Goal: Ask a question: Seek information or help from site administrators or community

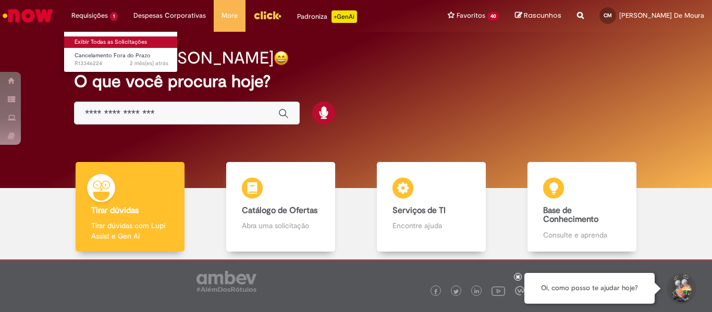
click at [101, 45] on link "Exibir Todas as Solicitações" at bounding box center [121, 41] width 115 height 11
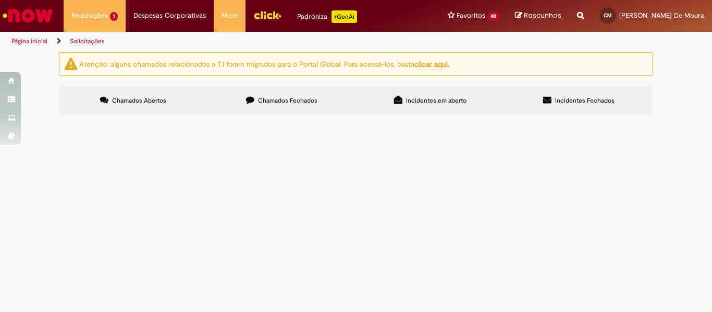
click at [270, 103] on span "Chamados Fechados" at bounding box center [287, 100] width 59 height 8
click at [0, 0] on span "R13580184" at bounding box center [0, 0] width 0 height 0
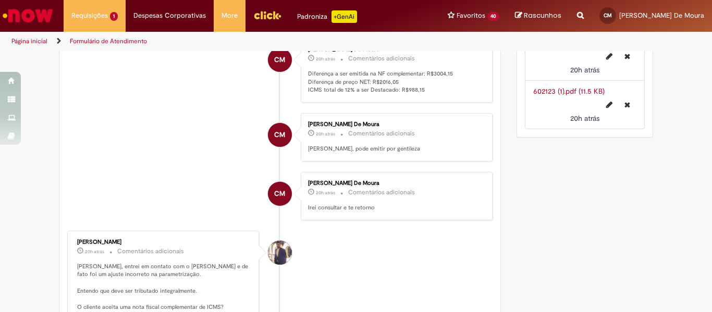
scroll to position [946, 0]
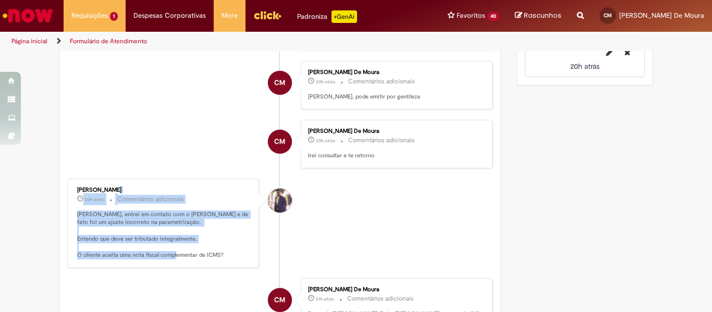
drag, startPoint x: 220, startPoint y: 272, endPoint x: 69, endPoint y: 206, distance: 164.8
click at [70, 206] on div "[PERSON_NAME] 20h atrás 20 horas atrás Comentários adicionais [PERSON_NAME], en…" at bounding box center [163, 223] width 186 height 83
copy div "[PERSON_NAME] 20h atrás 20 horas atrás Comentários adicionais [PERSON_NAME], en…"
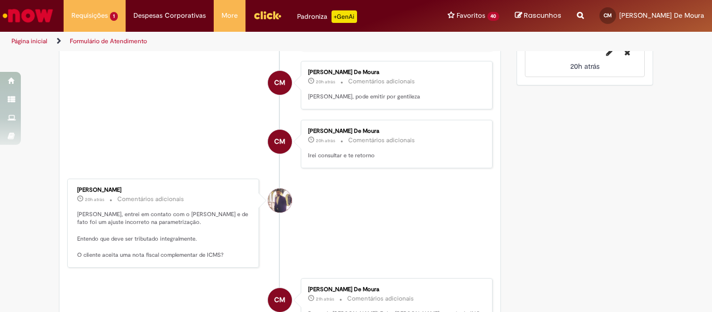
click at [155, 127] on ul "CM [PERSON_NAME] De Moura 5h atrás 5 horas atrás Comentários adicionais Pesquis…" at bounding box center [279, 150] width 425 height 1902
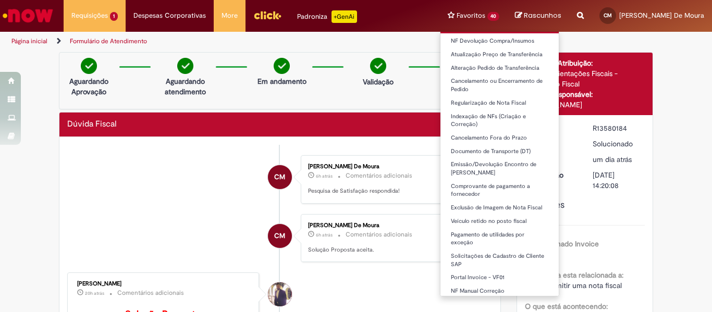
scroll to position [365, 0]
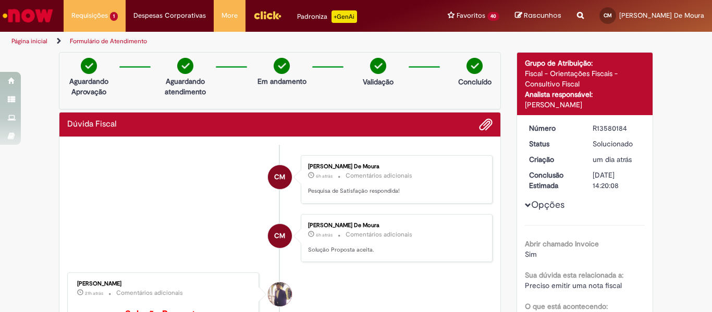
click at [27, 25] on img "Ir para a Homepage" at bounding box center [28, 15] width 54 height 21
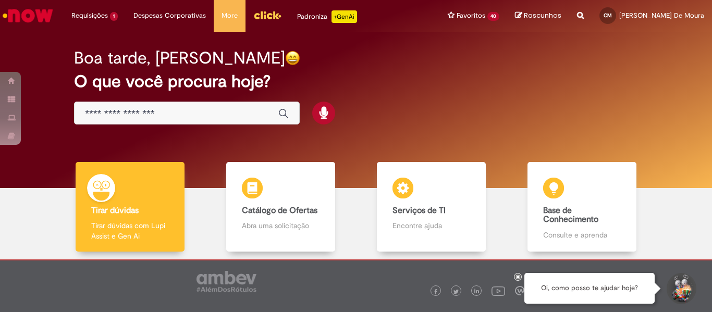
click at [677, 288] on button "Iniciar Conversa de Suporte" at bounding box center [680, 288] width 31 height 31
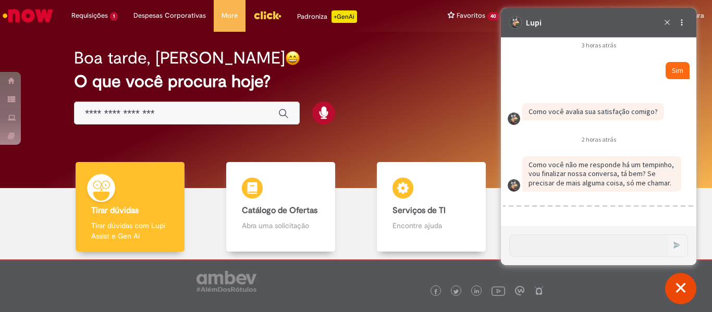
scroll to position [1562, 0]
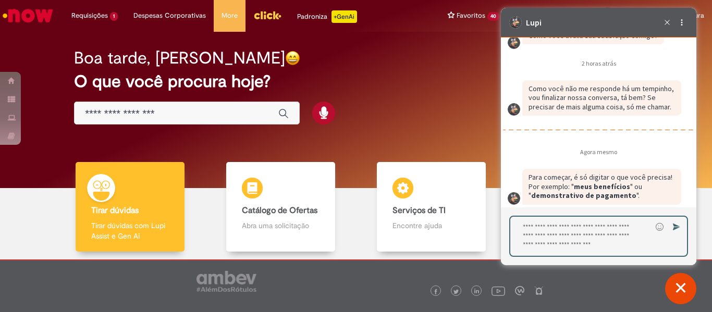
click at [572, 230] on textarea "Digite sua resposta aqui e pressione Enter para enviar" at bounding box center [580, 236] width 141 height 39
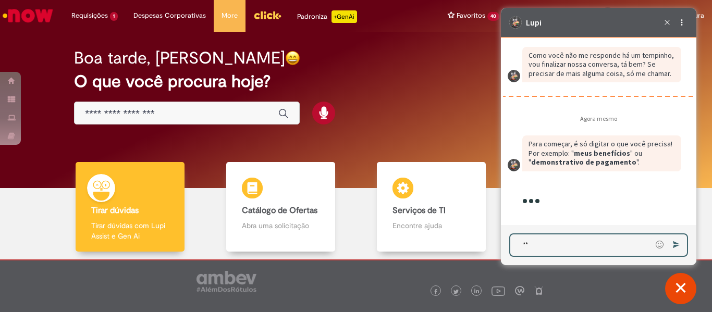
scroll to position [1671, 0]
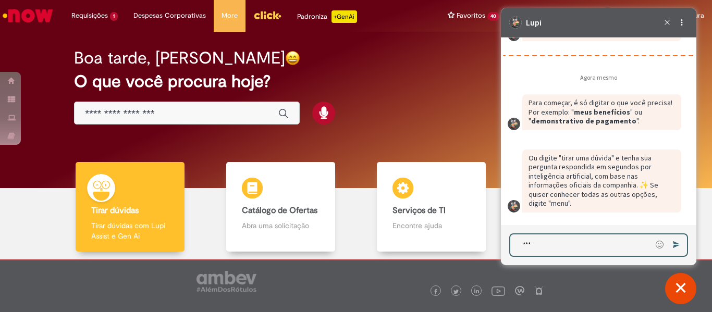
type textarea "****"
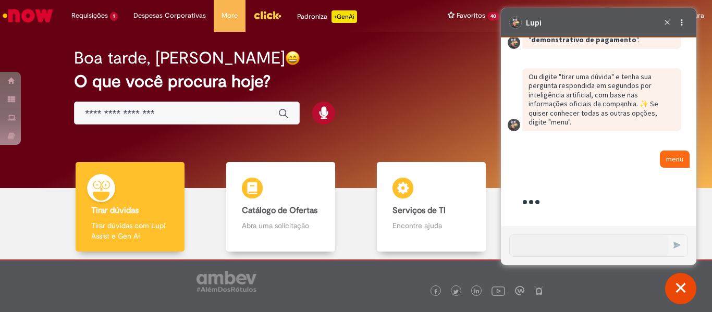
scroll to position [1941, 0]
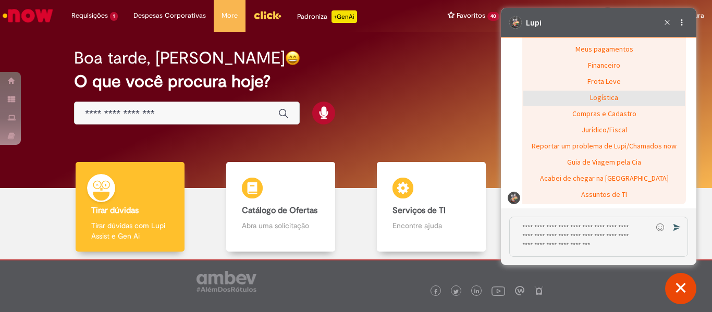
click at [607, 106] on div "Logística" at bounding box center [604, 99] width 162 height 16
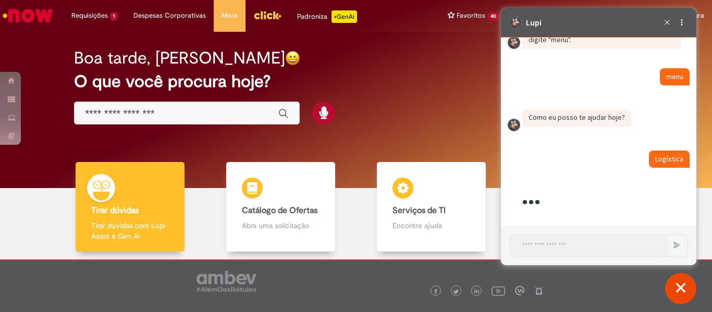
scroll to position [1954, 0]
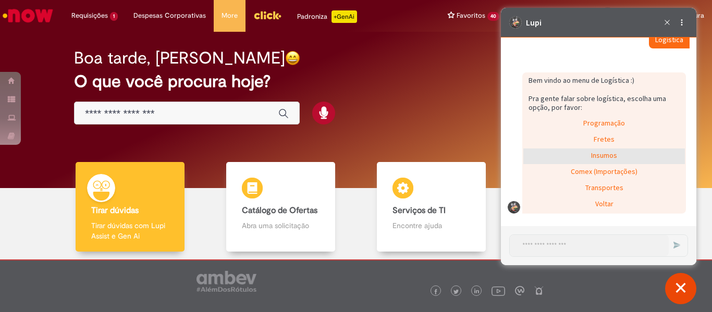
click at [592, 160] on div "Insumos" at bounding box center [604, 157] width 162 height 16
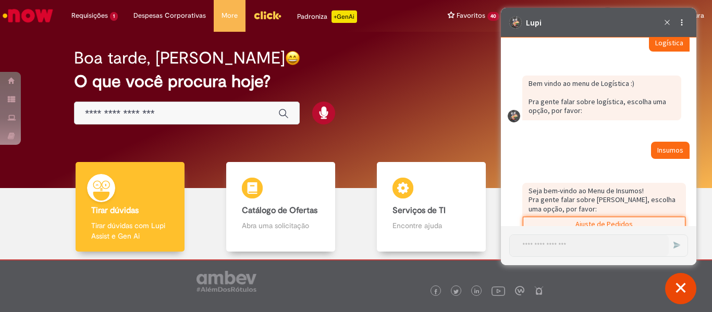
scroll to position [2020, 0]
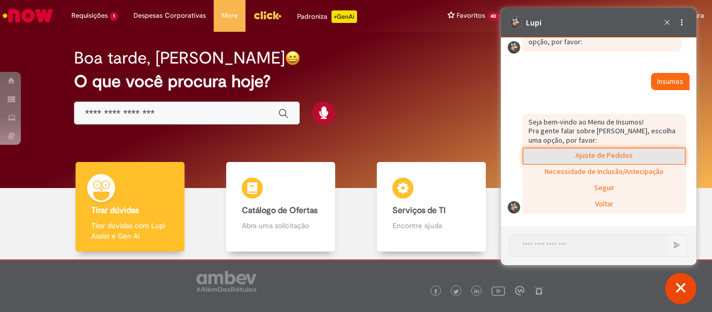
click at [608, 159] on div "Ajuste de Pedidos" at bounding box center [604, 157] width 162 height 16
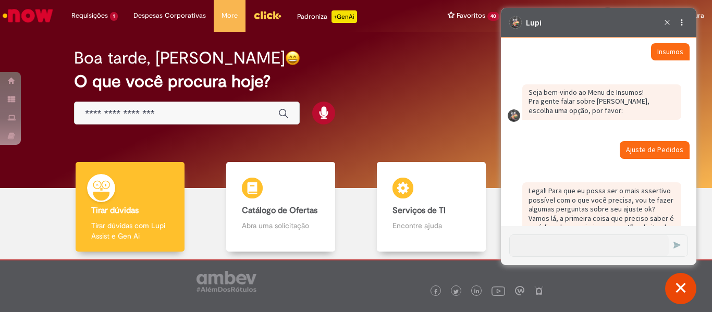
scroll to position [2082, 0]
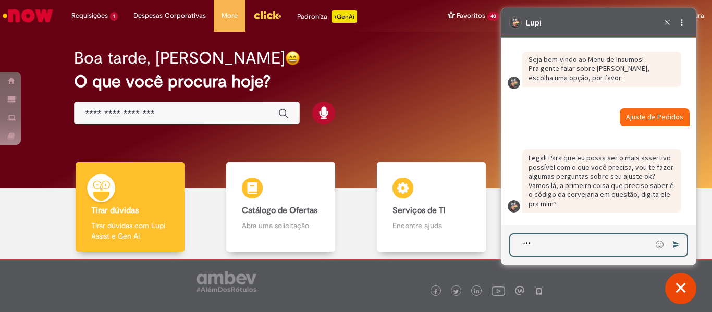
type textarea "****"
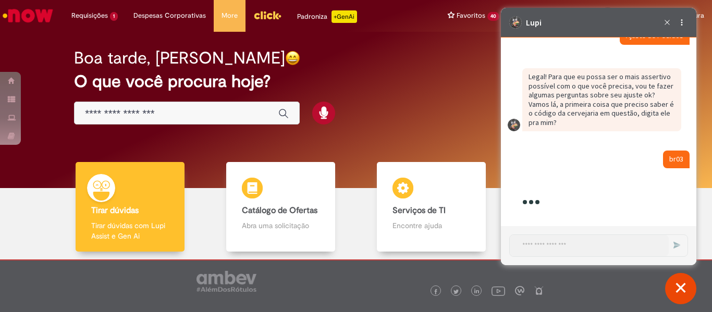
scroll to position [2201, 0]
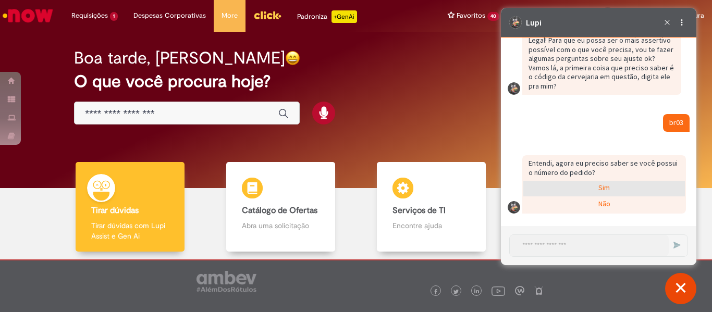
click at [593, 191] on div "Sim" at bounding box center [604, 189] width 162 height 16
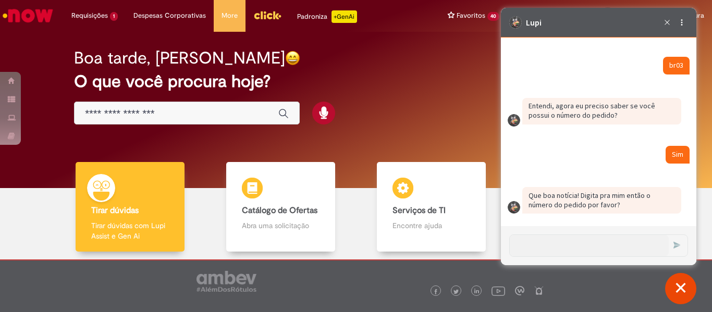
scroll to position [2258, 0]
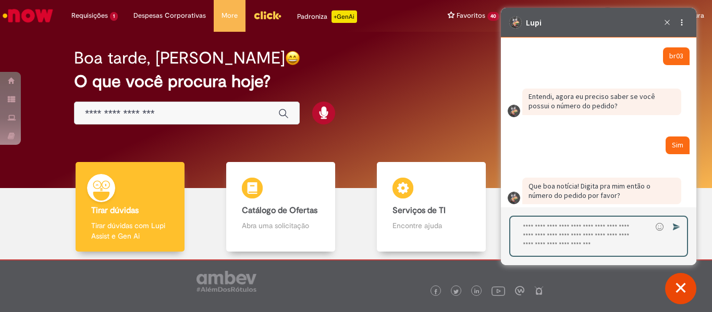
click at [561, 234] on textarea "Digite sua resposta aqui e pressione Enter para enviar" at bounding box center [580, 236] width 141 height 39
type textarea "**********"
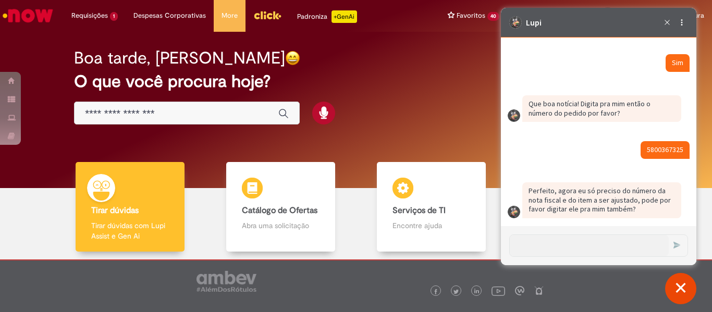
scroll to position [2354, 0]
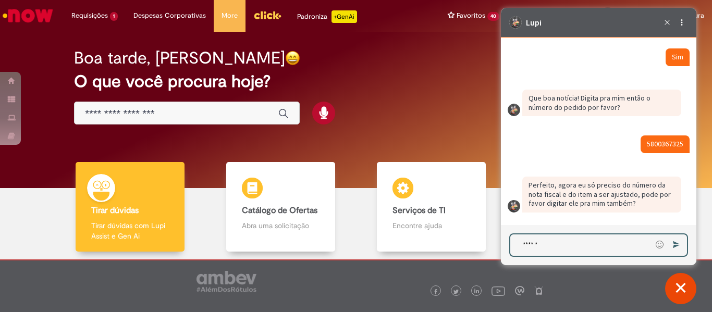
type textarea "*******"
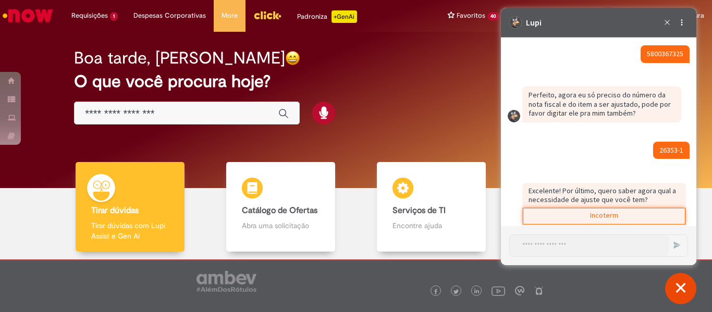
scroll to position [2586, 0]
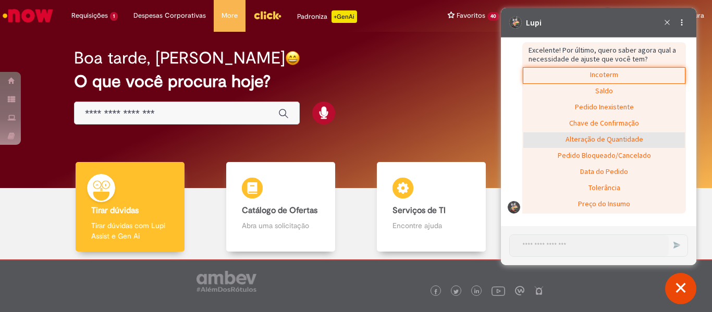
click at [597, 142] on div "Alteração de Quantidade" at bounding box center [604, 140] width 162 height 16
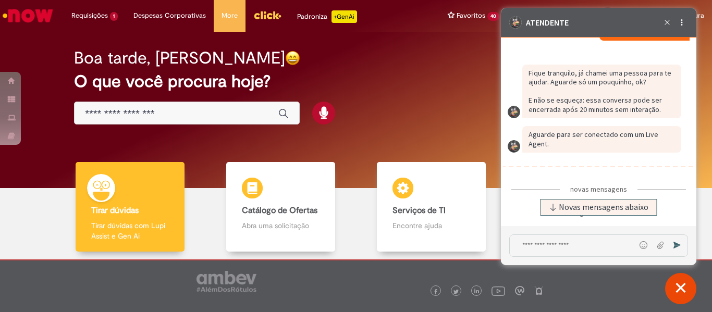
scroll to position [2741, 0]
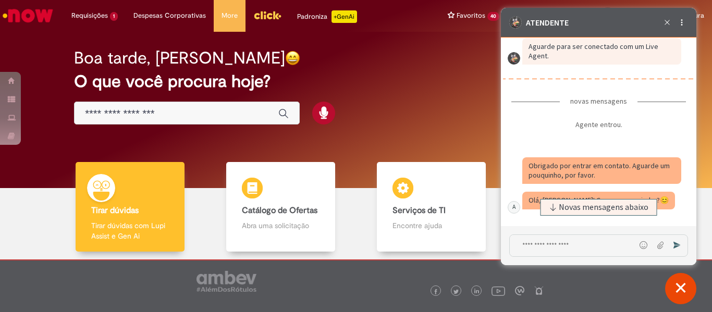
click at [553, 240] on textarea "Digite sua mensagem e pressione Enter para enviar" at bounding box center [573, 245] width 126 height 21
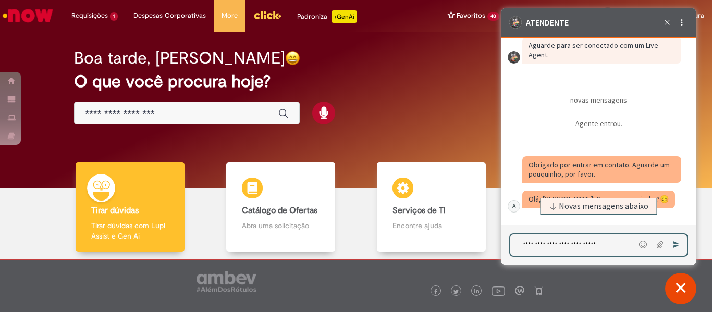
type textarea "**********"
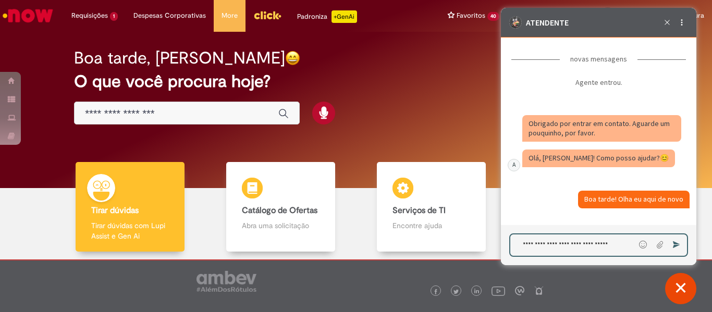
paste textarea "**********"
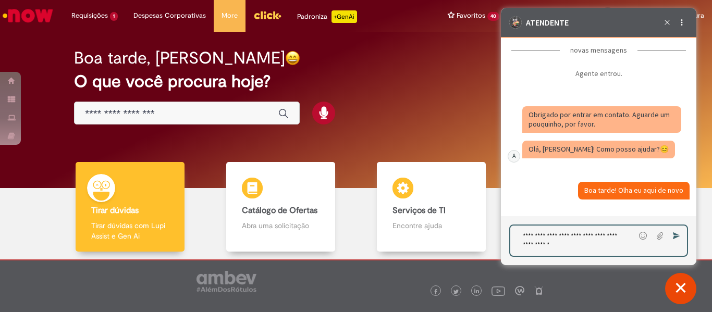
click at [582, 245] on textarea "**********" at bounding box center [572, 241] width 125 height 30
type textarea "**********"
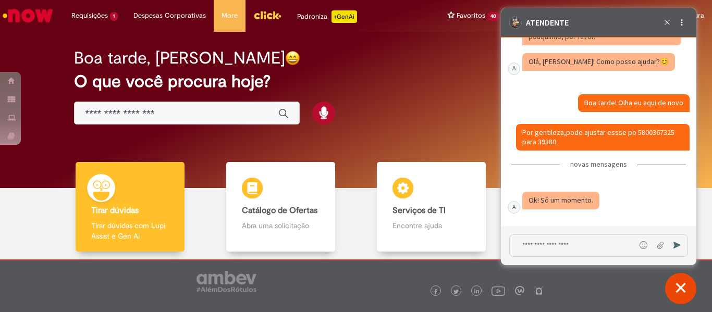
scroll to position [2857, 0]
click at [560, 244] on textarea "Digite sua mensagem e pressione Enter para enviar" at bounding box center [573, 245] width 126 height 21
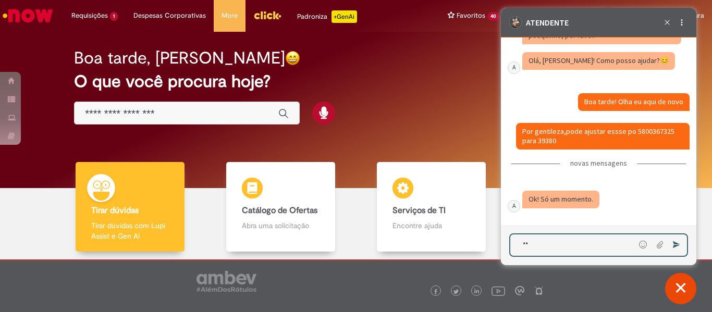
type textarea "***"
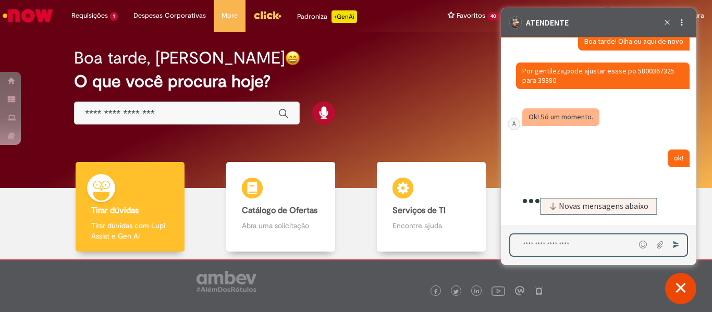
scroll to position [2918, 0]
click at [606, 242] on textarea "Digite sua mensagem e pressione Enter para enviar" at bounding box center [572, 245] width 125 height 21
type textarea "*"
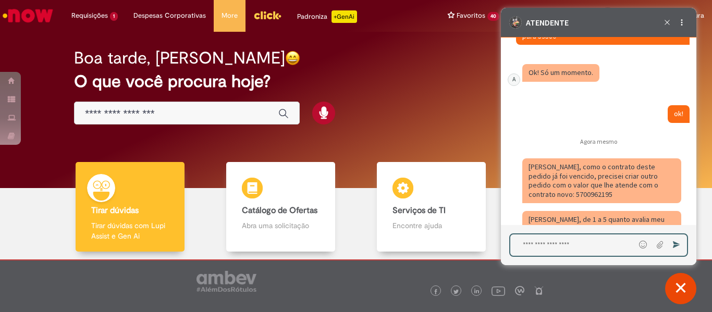
scroll to position [2988, 0]
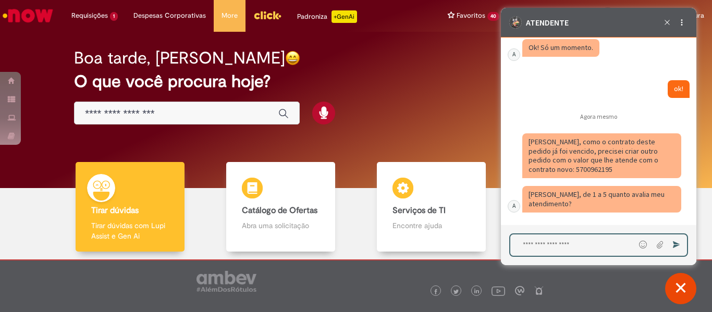
click at [558, 240] on textarea "Digite sua mensagem e pressione Enter para enviar" at bounding box center [572, 245] width 125 height 21
type textarea "**********"
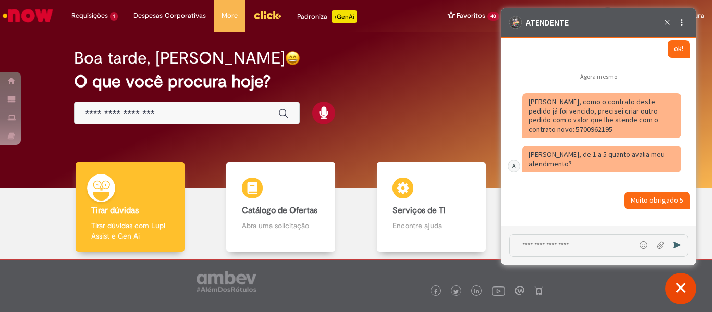
scroll to position [3083, 0]
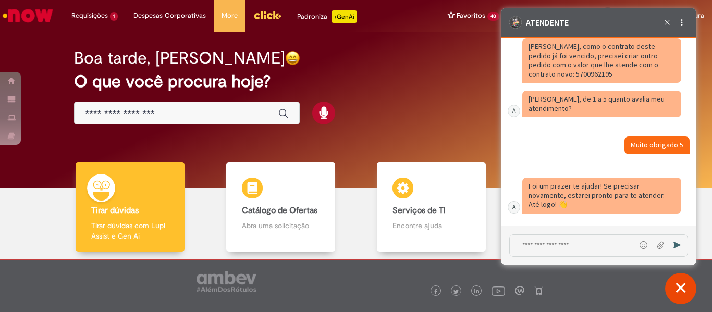
drag, startPoint x: 564, startPoint y: 91, endPoint x: 528, endPoint y: 91, distance: 36.5
click at [578, 243] on textarea "Digite sua mensagem e pressione Enter para enviar" at bounding box center [573, 245] width 126 height 21
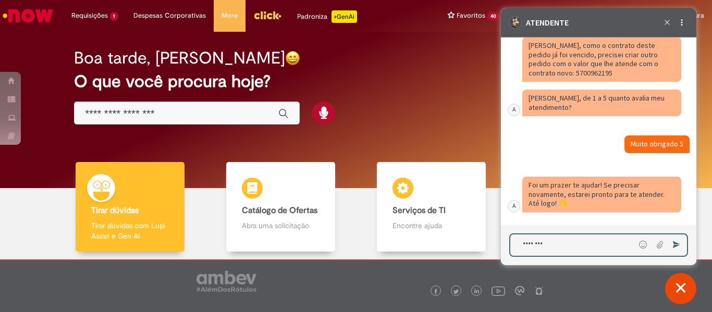
type textarea "*********"
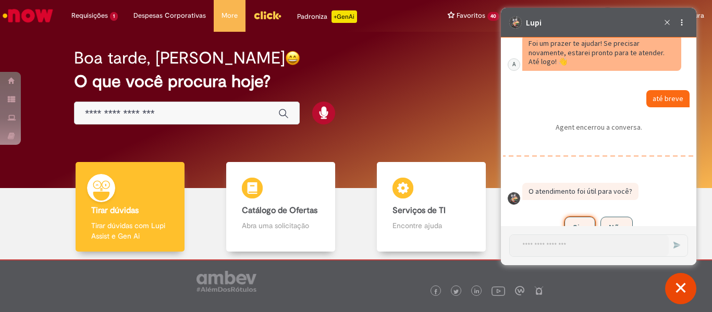
scroll to position [3256, 0]
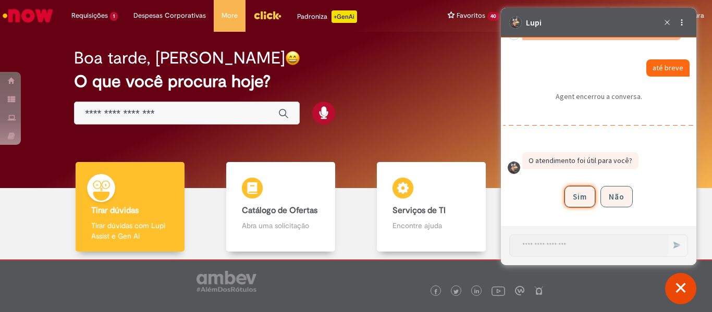
click at [572, 202] on button "Sim" at bounding box center [580, 196] width 31 height 21
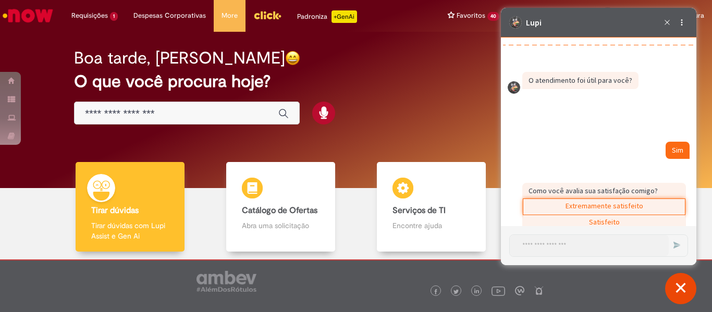
scroll to position [3404, 0]
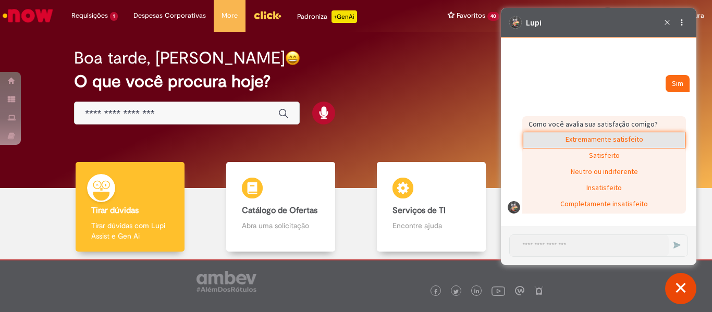
click at [600, 144] on div "Extremamente satisfeito" at bounding box center [604, 140] width 162 height 16
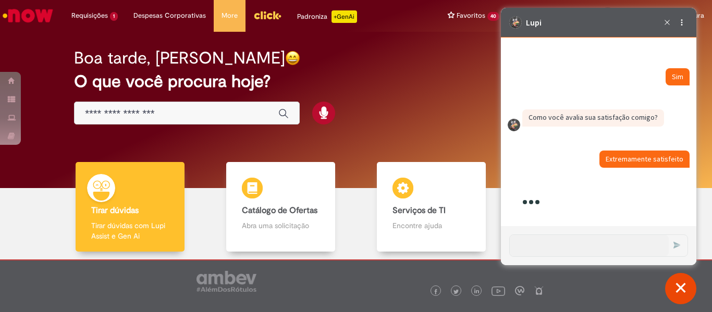
scroll to position [3410, 0]
click at [681, 288] on button "Fechar conversa de suporte" at bounding box center [680, 288] width 31 height 31
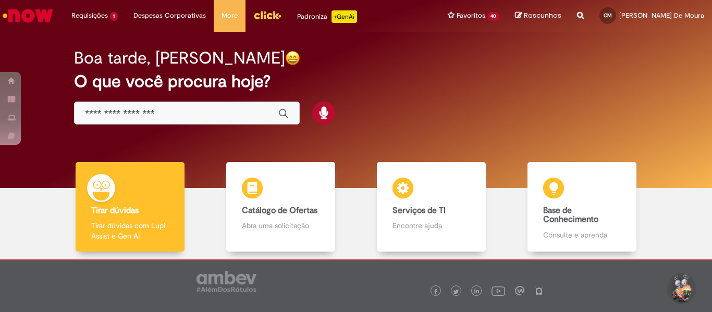
scroll to position [3440, 0]
click at [677, 287] on button "Iniciar Conversa de Suporte" at bounding box center [680, 288] width 31 height 31
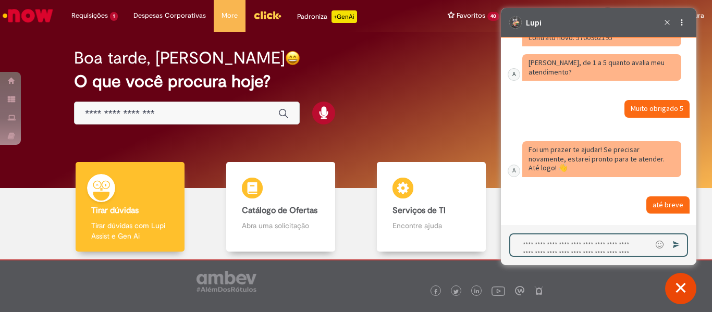
scroll to position [3058, 0]
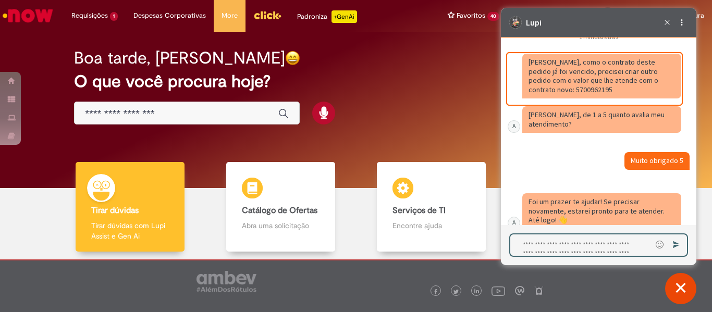
drag, startPoint x: 567, startPoint y: 100, endPoint x: 527, endPoint y: 101, distance: 40.2
click at [527, 99] on div "Caixa de diálogo de bate-papo" at bounding box center [601, 76] width 159 height 45
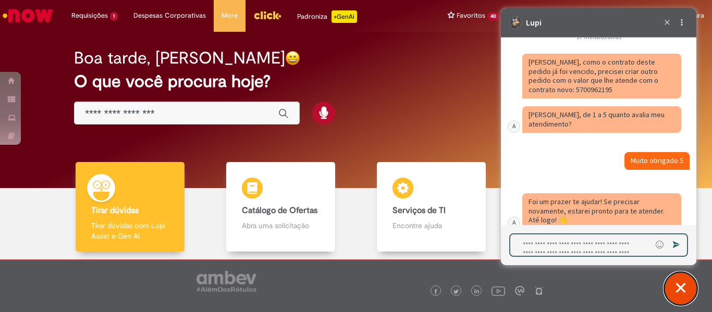
drag, startPoint x: 671, startPoint y: 287, endPoint x: 653, endPoint y: 280, distance: 19.5
click at [670, 288] on button "Fechar conversa de suporte" at bounding box center [680, 288] width 31 height 31
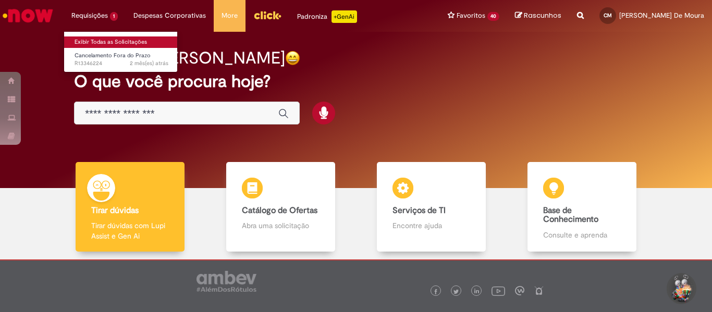
click at [99, 42] on link "Exibir Todas as Solicitações" at bounding box center [121, 41] width 115 height 11
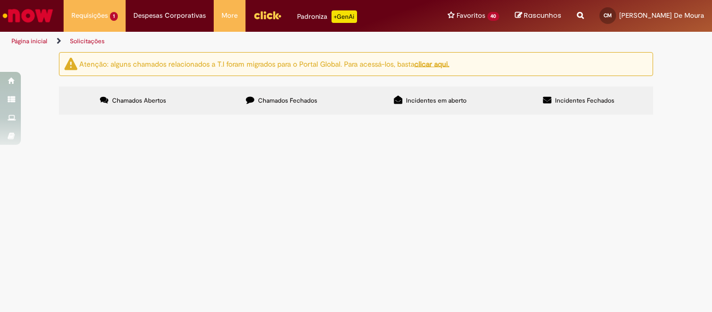
click at [268, 105] on label "Chamados Fechados" at bounding box center [281, 101] width 149 height 28
click at [0, 0] on span "R13580184" at bounding box center [0, 0] width 0 height 0
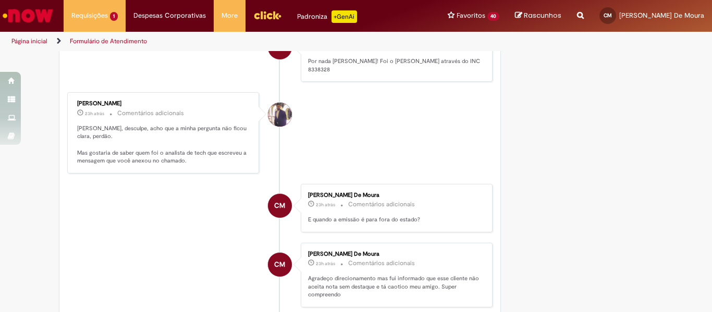
scroll to position [1043, 0]
